Goal: Obtain resource: Obtain resource

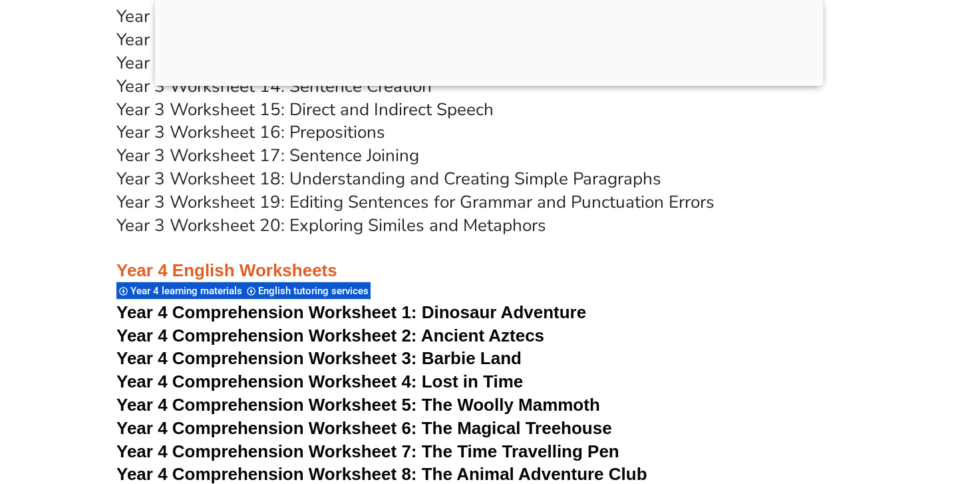
scroll to position [5277, 0]
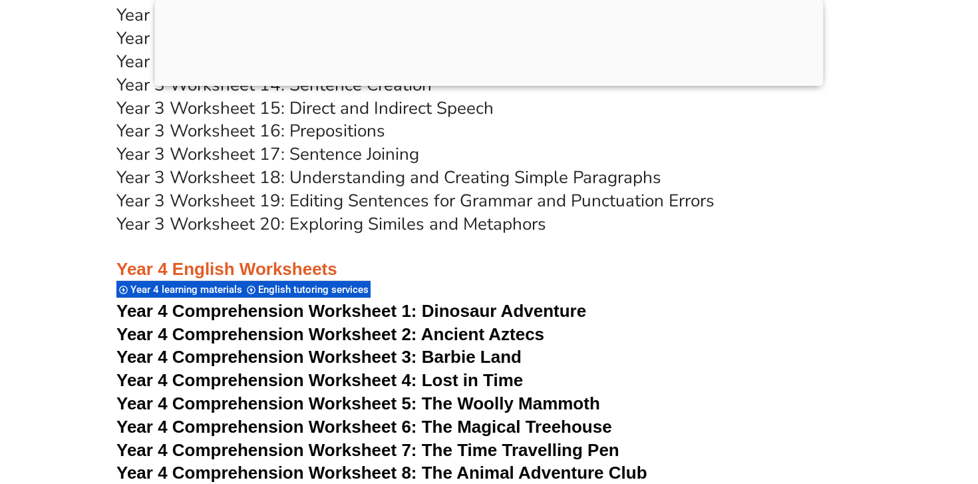
click at [333, 199] on link "Year 3 Worksheet 19: Editing Sentences for Grammar and Punctuation Errors" at bounding box center [415, 200] width 598 height 23
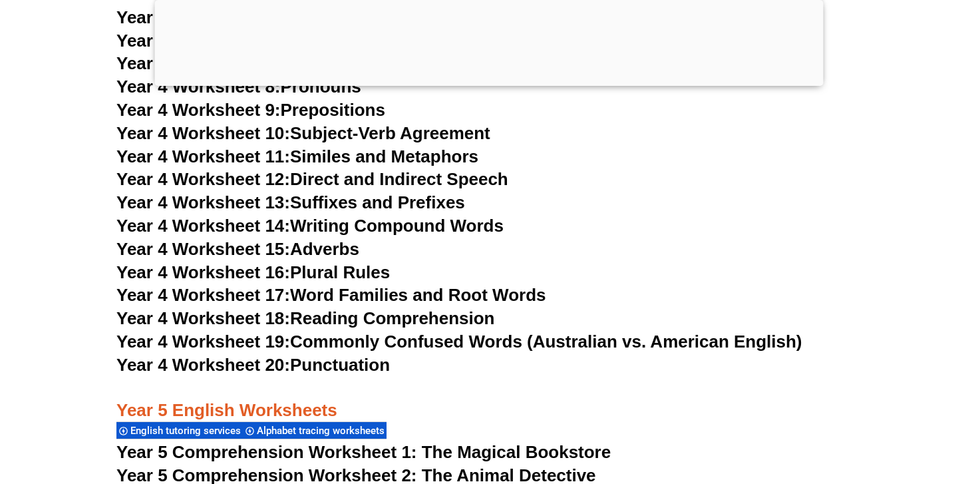
scroll to position [6168, 0]
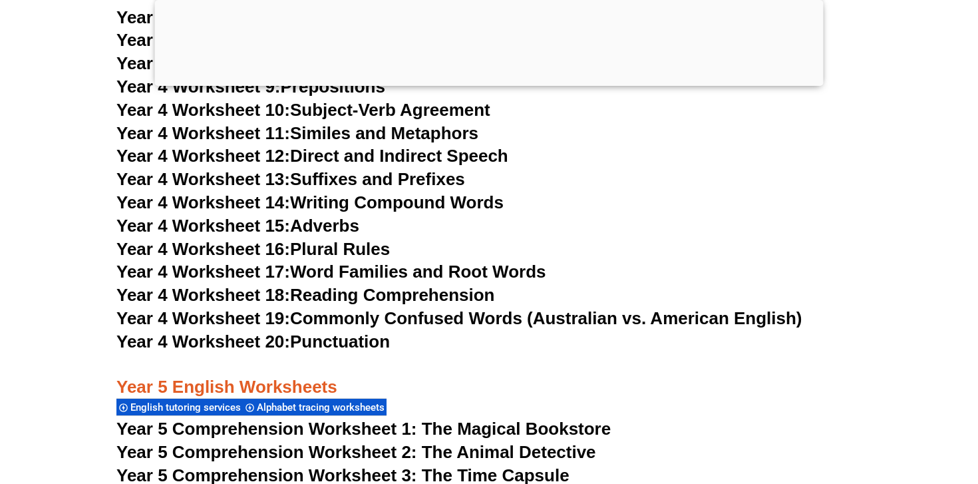
click at [289, 341] on span "Year 4 Worksheet 20:" at bounding box center [203, 341] width 174 height 20
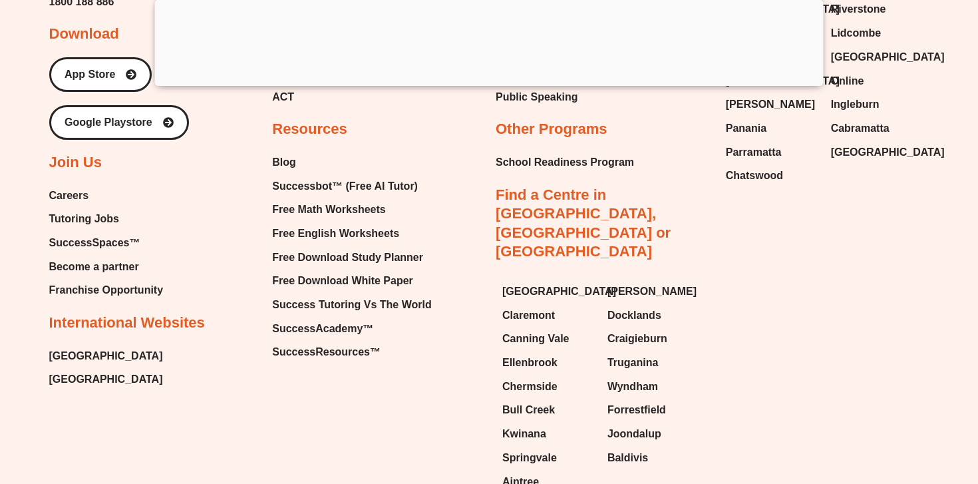
scroll to position [14391, 0]
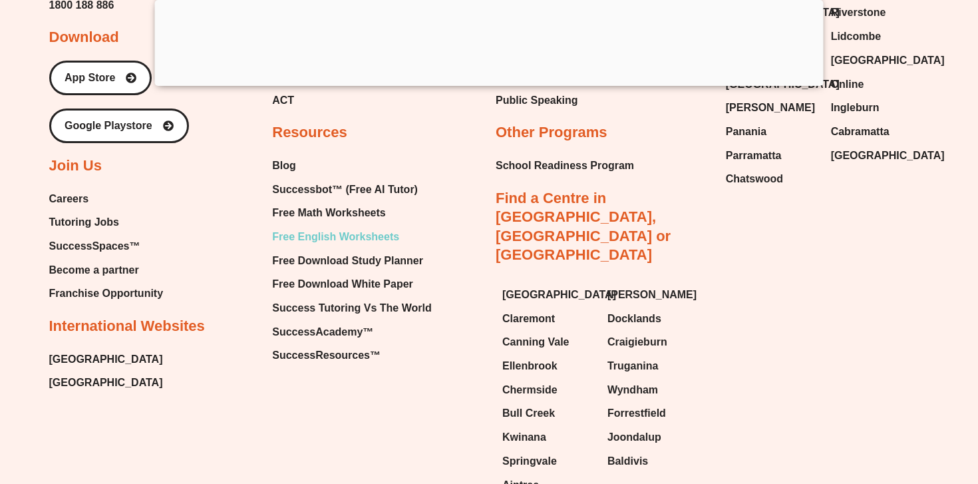
click at [330, 227] on span "Free English Worksheets" at bounding box center [335, 237] width 127 height 20
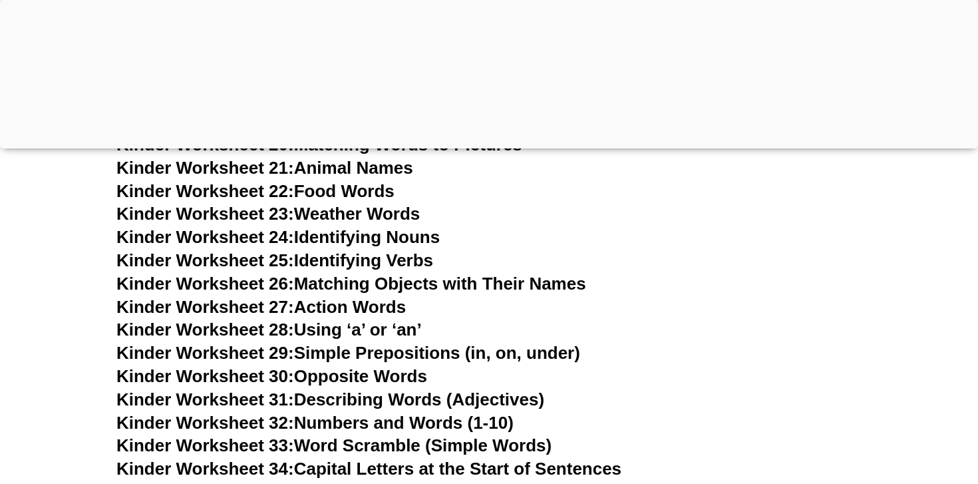
scroll to position [894, 0]
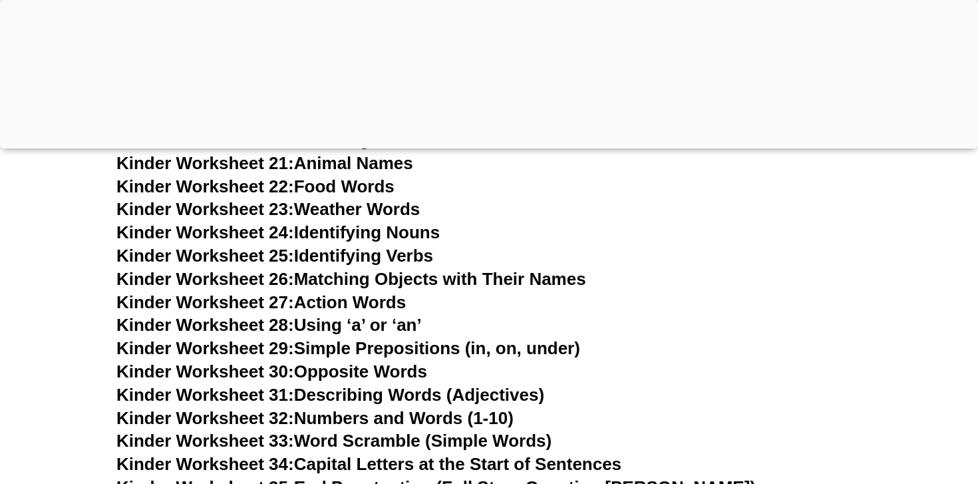
click at [341, 328] on link "Kinder Worksheet 28: Using ‘a’ or ‘an’" at bounding box center [268, 325] width 305 height 20
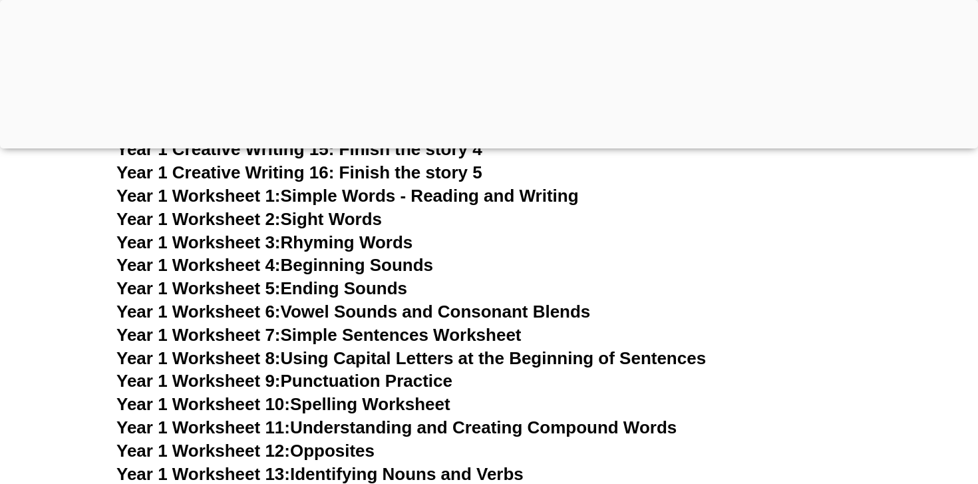
scroll to position [2514, 0]
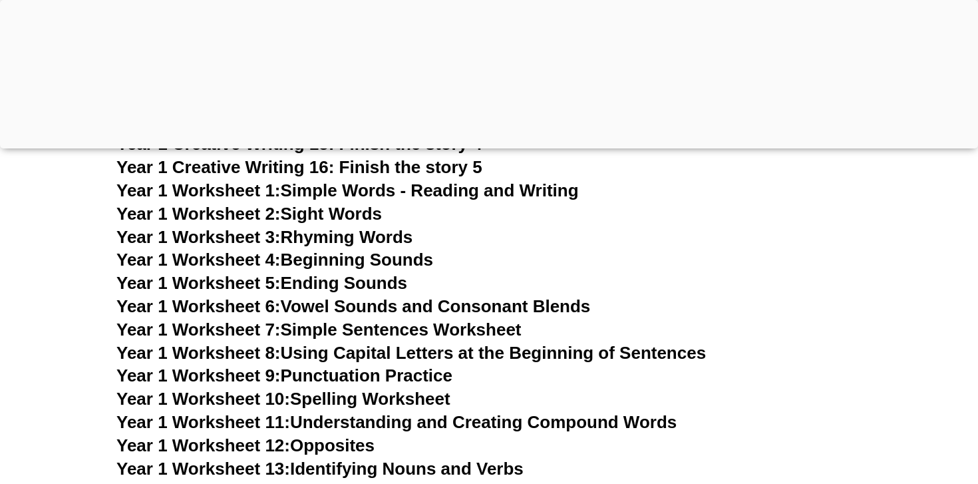
click at [466, 331] on link "Year 1 Worksheet 7: Simple Sentences Worksheet" at bounding box center [318, 329] width 405 height 20
click at [347, 195] on link "Year 1 Worksheet 1: Simple Words - Reading and Writing" at bounding box center [347, 190] width 462 height 20
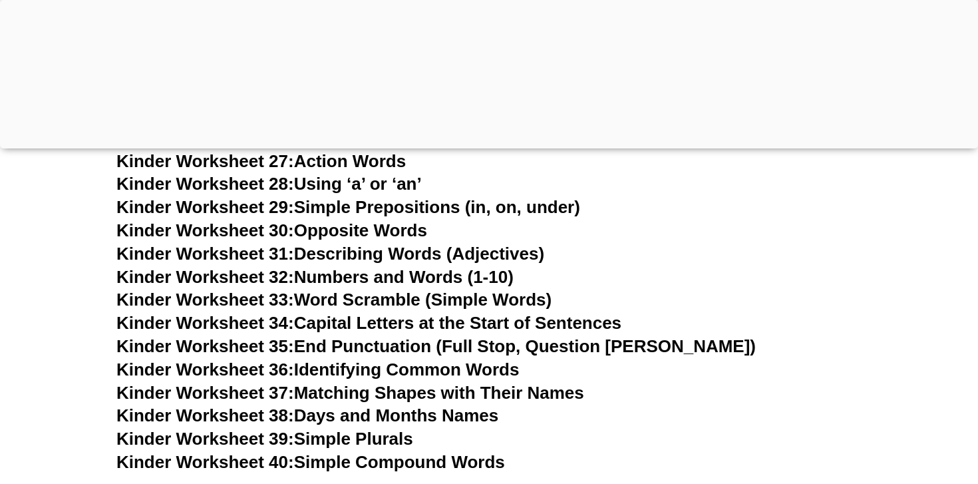
scroll to position [1197, 0]
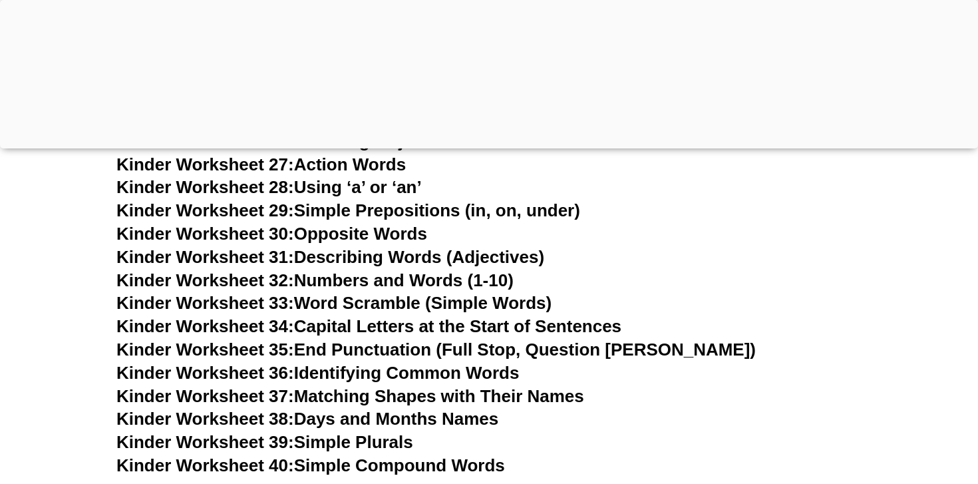
click at [463, 375] on link "Kinder Worksheet 36: Identifying Common Words" at bounding box center [317, 373] width 403 height 20
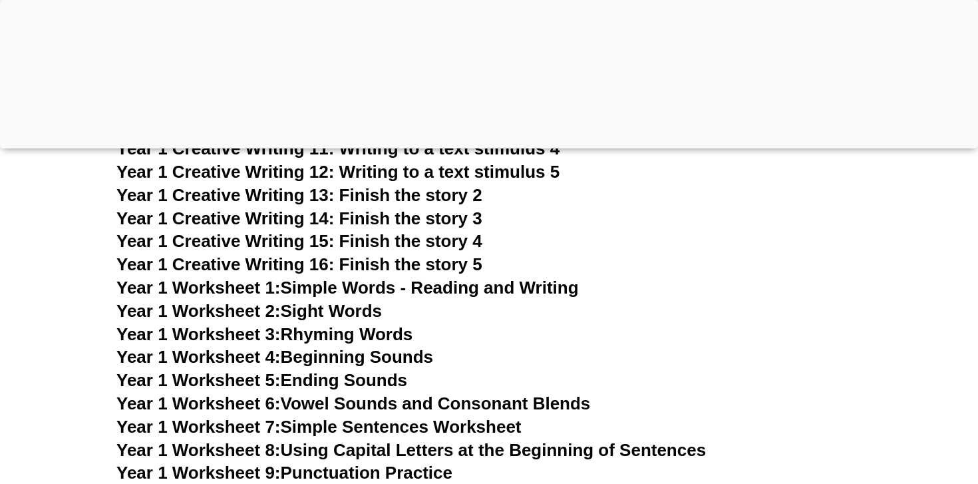
scroll to position [2492, 0]
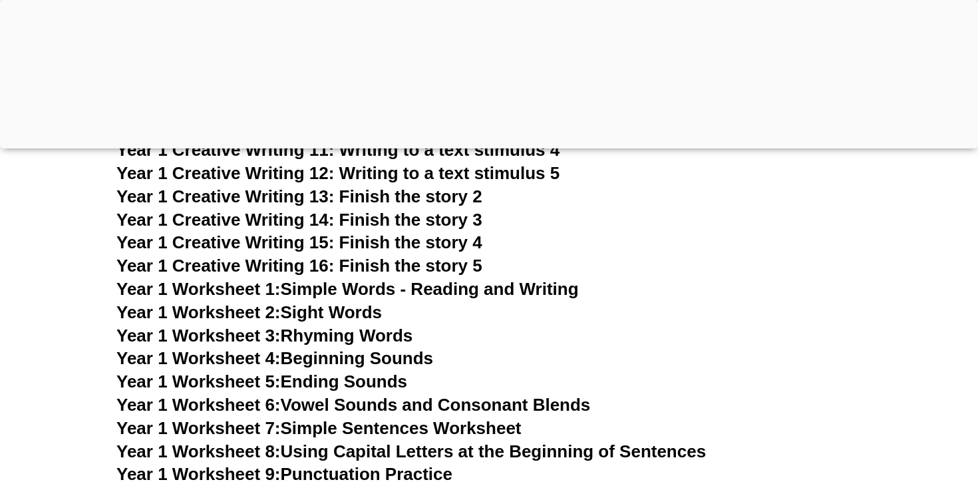
click at [355, 310] on link "Year 1 Worksheet 2: Sight Words" at bounding box center [248, 312] width 265 height 20
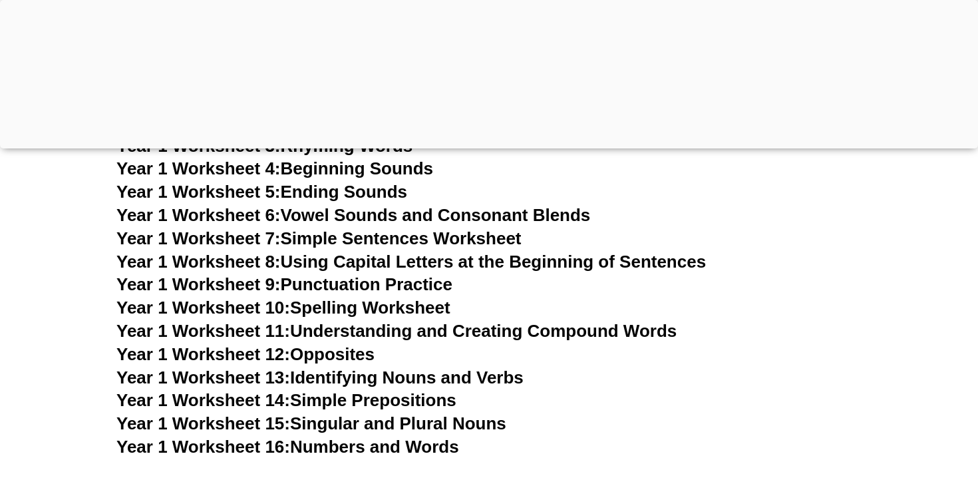
scroll to position [2685, 0]
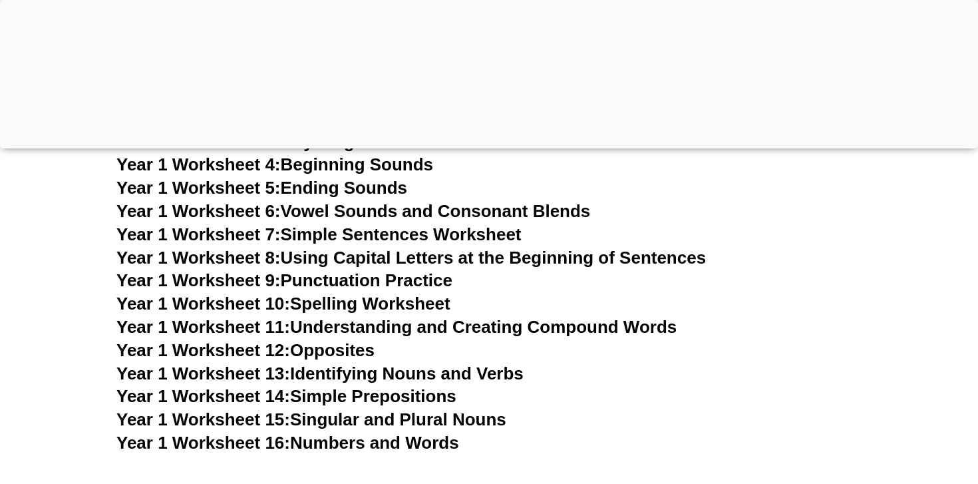
click at [435, 328] on link "Year 1 Worksheet 11: Understanding and Creating Compound Words" at bounding box center [396, 327] width 560 height 20
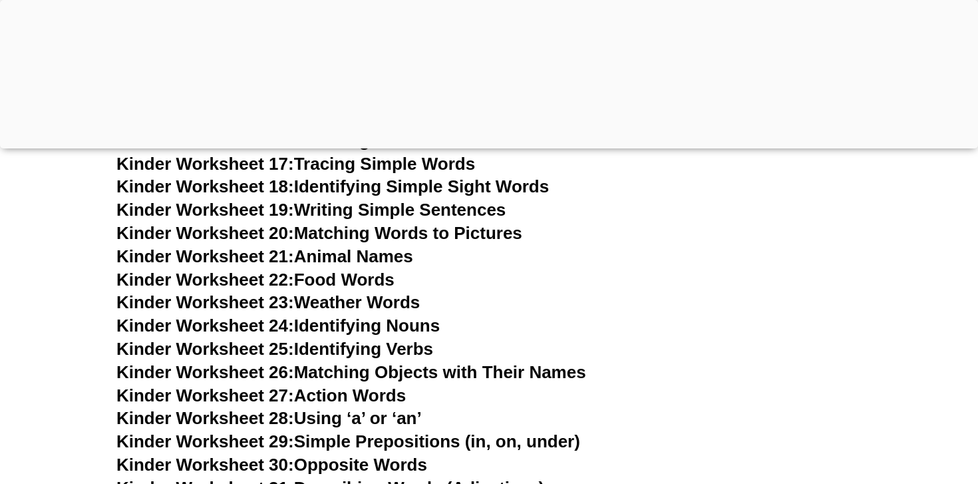
scroll to position [941, 0]
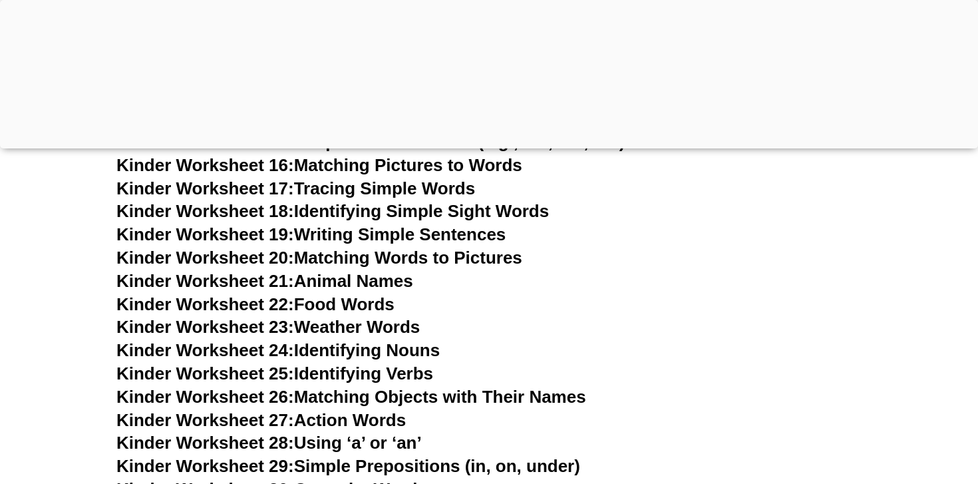
click at [491, 234] on link "Kinder Worksheet 19: Writing Simple Sentences" at bounding box center [310, 234] width 389 height 20
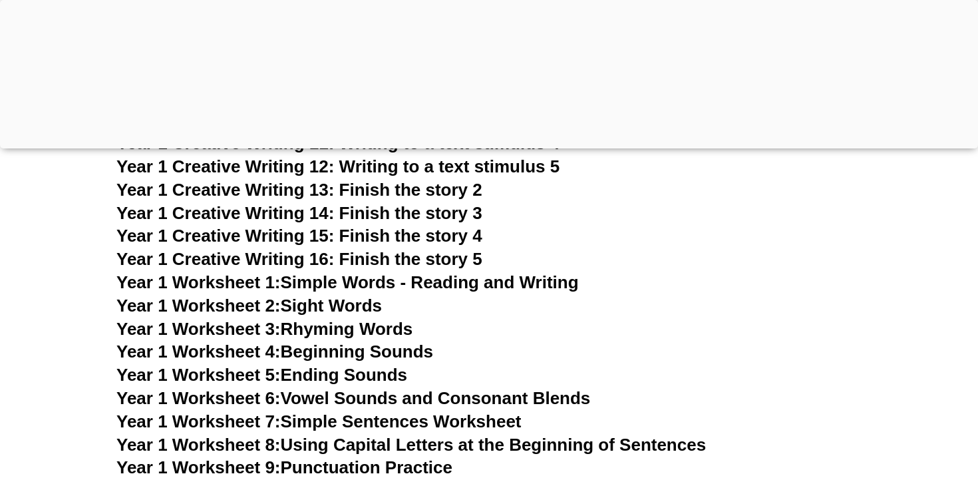
scroll to position [2500, 0]
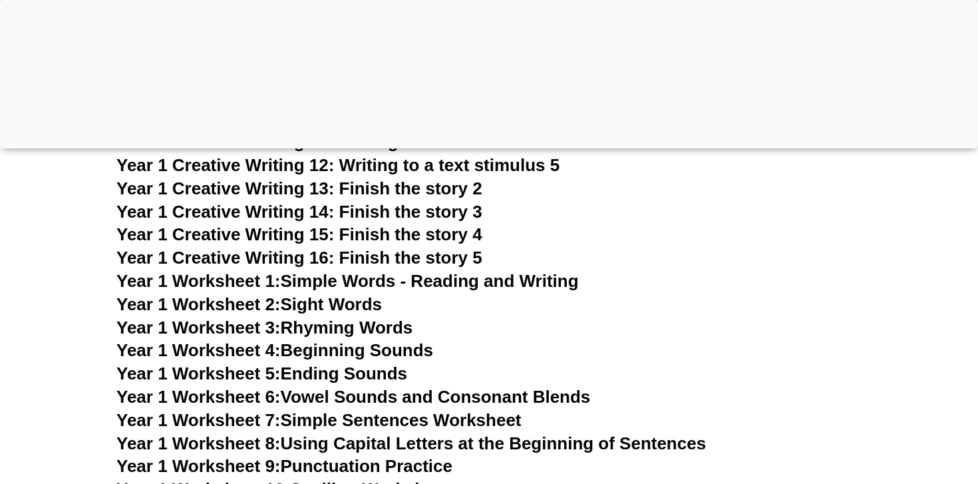
click at [554, 393] on link "Year 1 Worksheet 6: Vowel Sounds and Consonant Blends" at bounding box center [353, 397] width 474 height 20
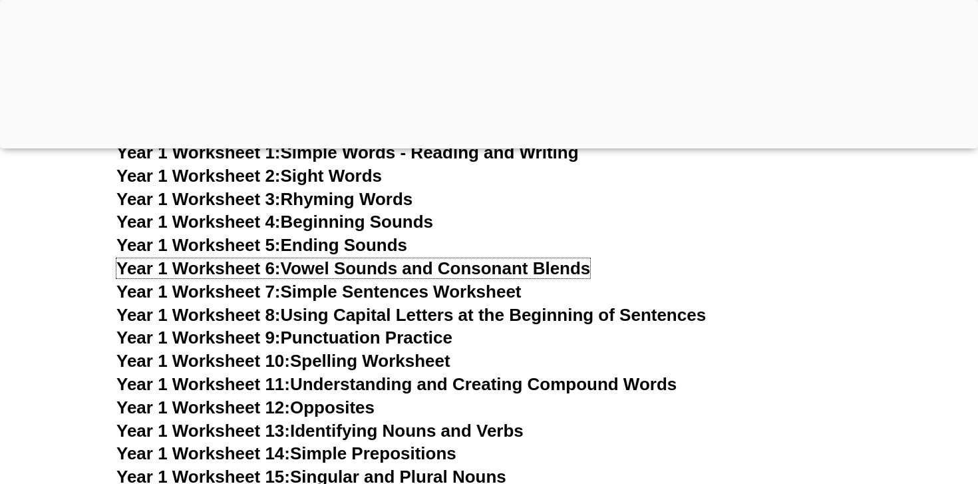
scroll to position [2630, 0]
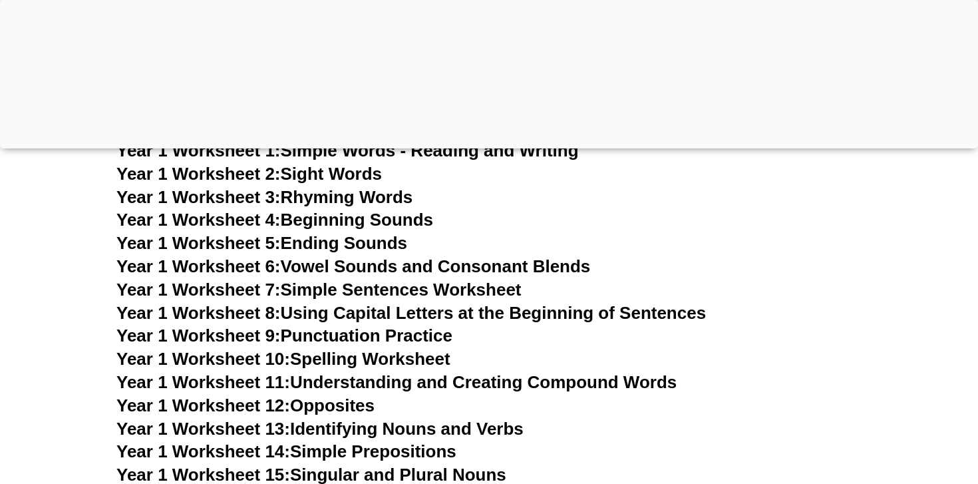
click at [427, 360] on link "Year 1 Worksheet 10: Spelling Worksheet" at bounding box center [283, 359] width 334 height 20
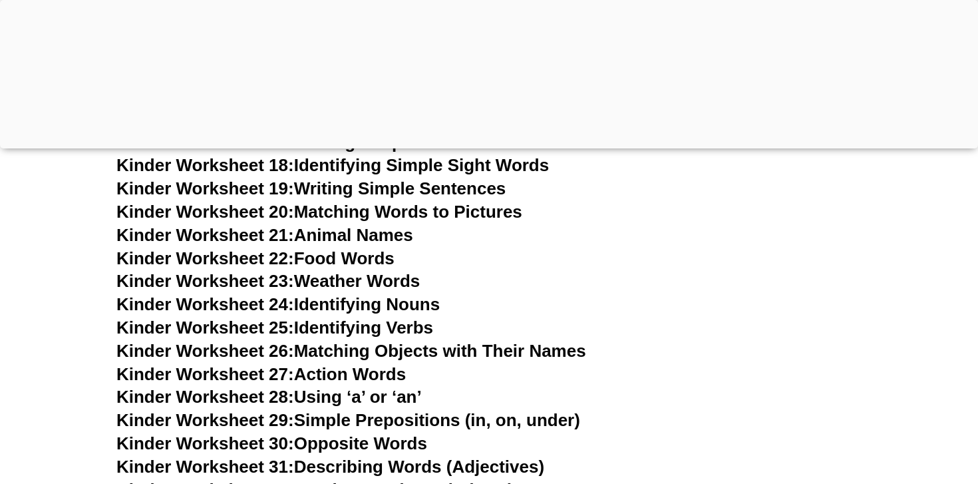
scroll to position [988, 0]
click at [390, 400] on link "Kinder Worksheet 28: Using ‘a’ or ‘an’" at bounding box center [268, 396] width 305 height 20
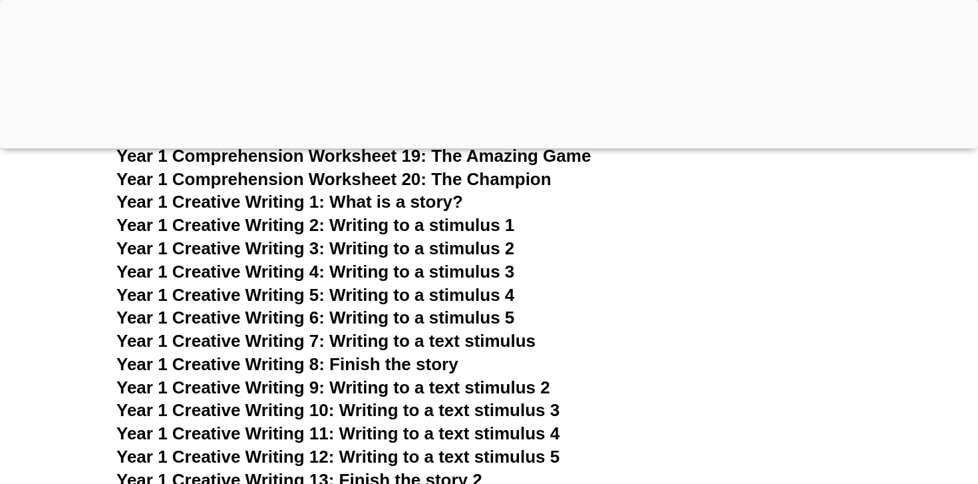
scroll to position [2209, 0]
click at [482, 221] on span "Year 1 Creative Writing 2: Writing to a stimulus 1" at bounding box center [315, 224] width 398 height 20
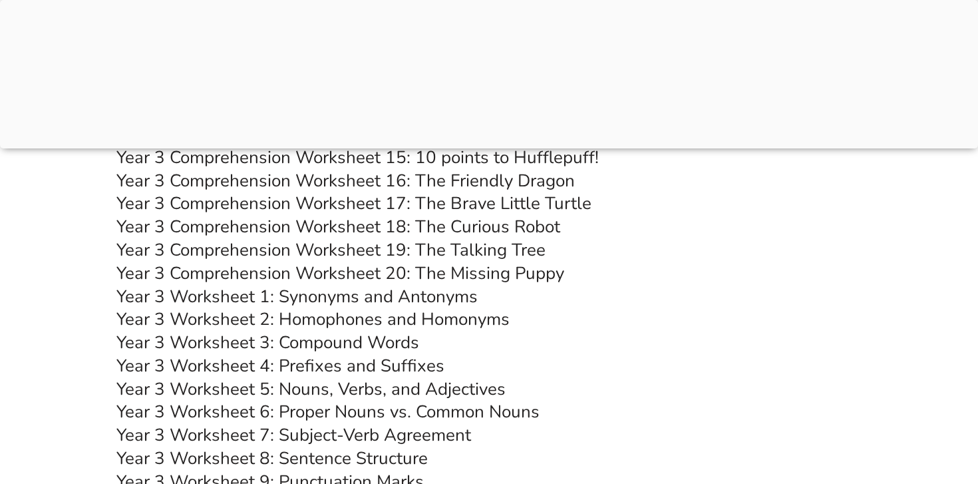
scroll to position [4818, 0]
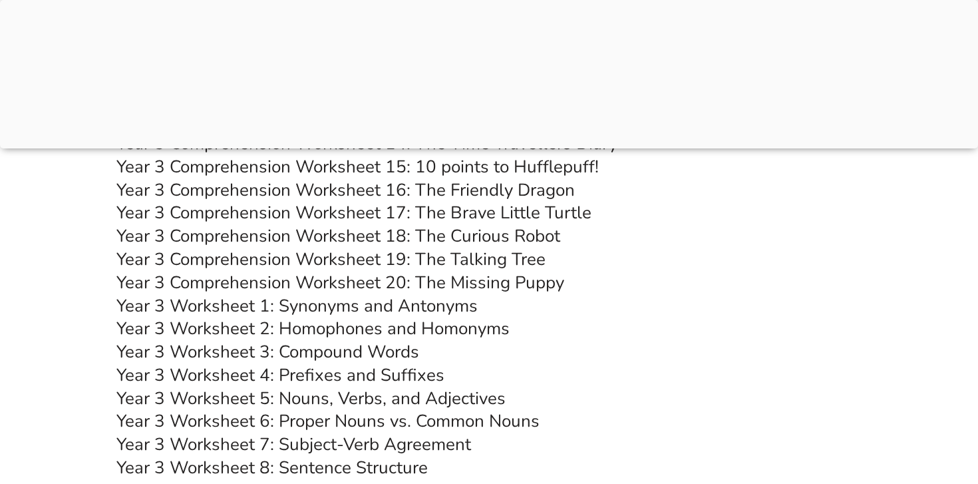
click at [488, 332] on link "Year 3 Worksheet 2: Homophones and Homonyms" at bounding box center [312, 328] width 393 height 23
